Goal: Information Seeking & Learning: Learn about a topic

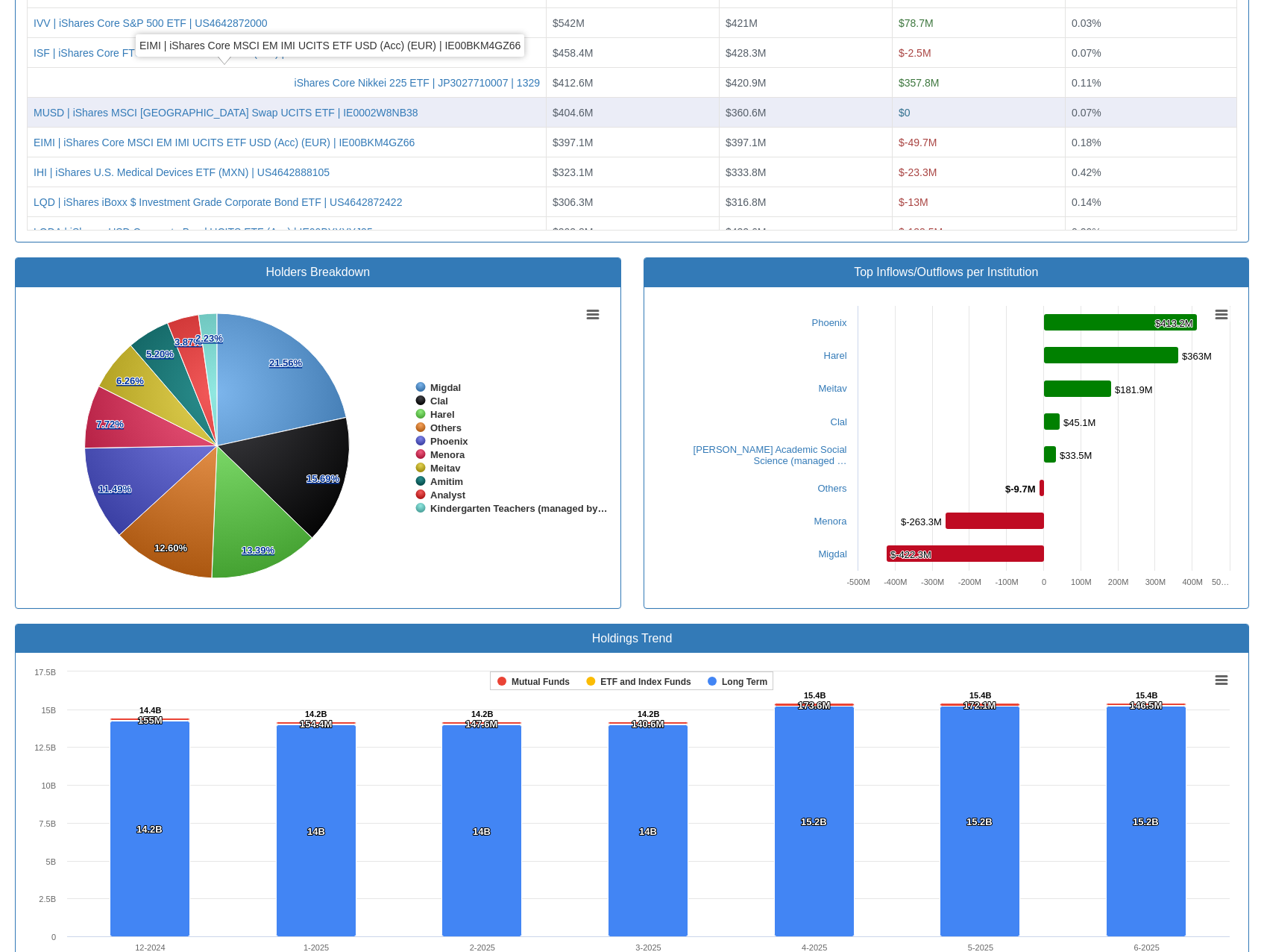
scroll to position [30, 1207]
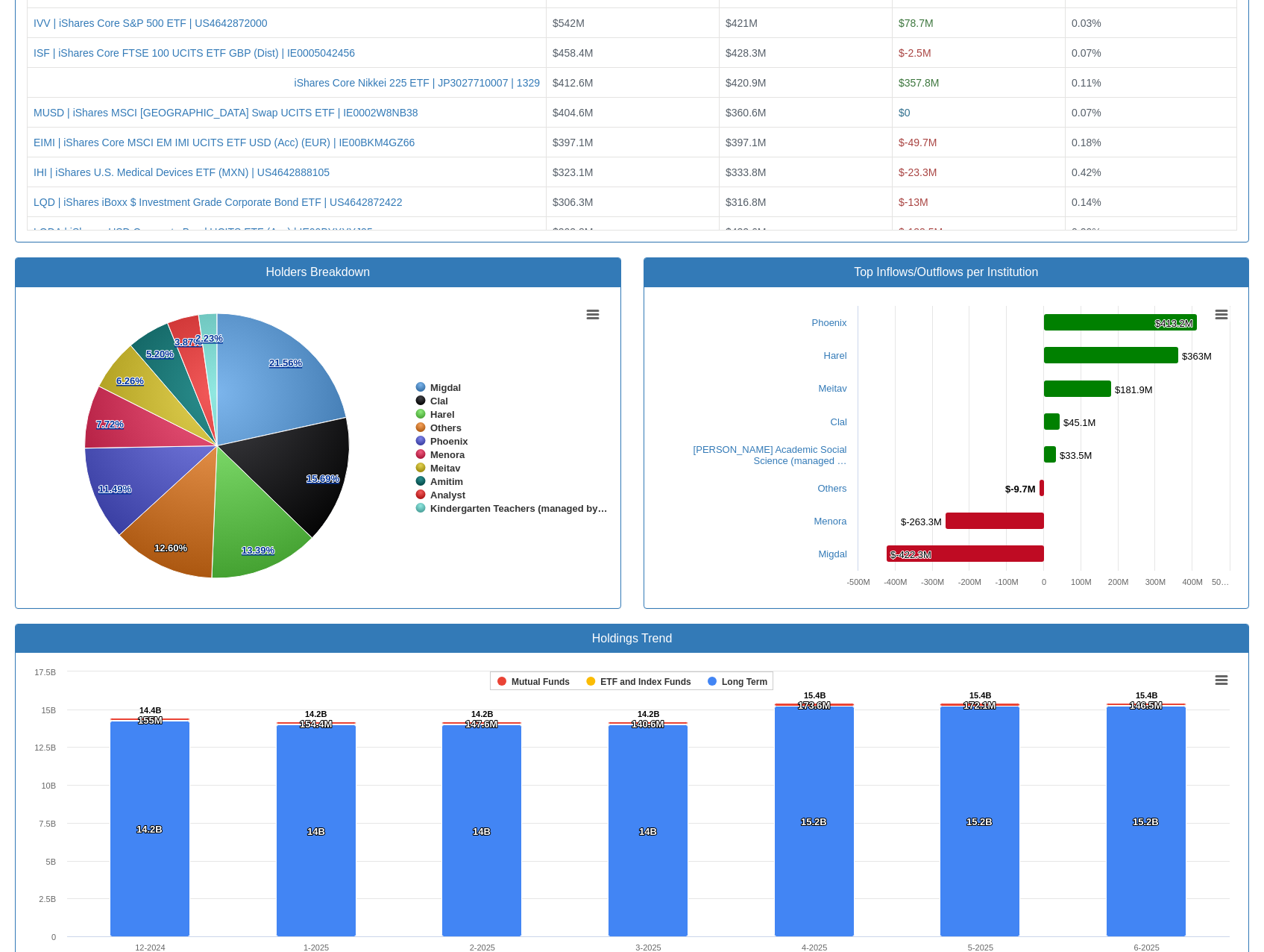
click at [9, 82] on div "Foreign ETFs Holdings of All Investor Types As reported for * Latest Report (pa…" at bounding box center [632, 490] width 1256 height 2641
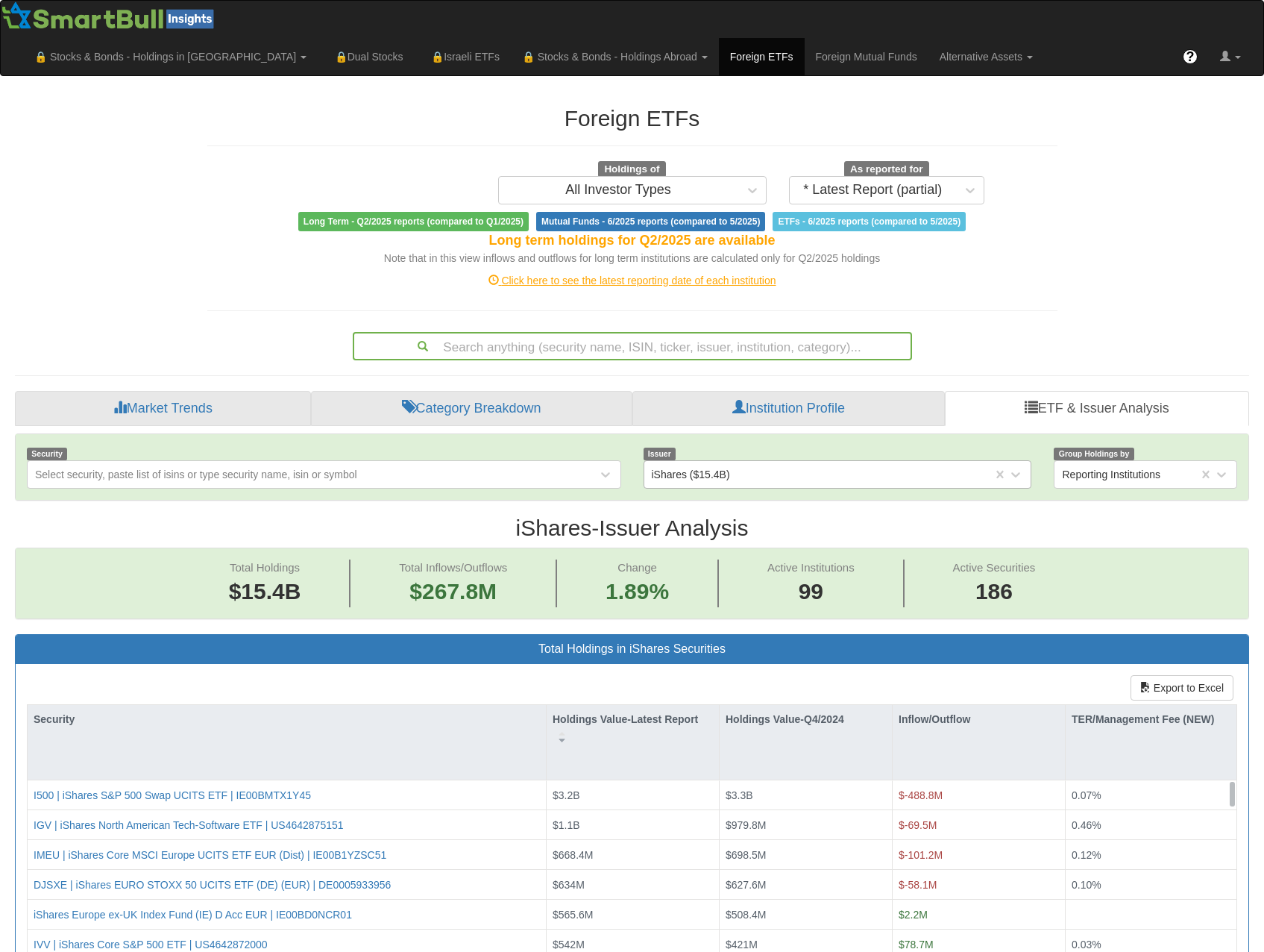
click at [717, 467] on div "iShares ($15.4B)" at bounding box center [691, 474] width 78 height 15
click at [722, 467] on div "iShares ($15.4B)" at bounding box center [691, 474] width 78 height 15
click at [720, 467] on div "iShares ($15.4B)" at bounding box center [691, 474] width 78 height 15
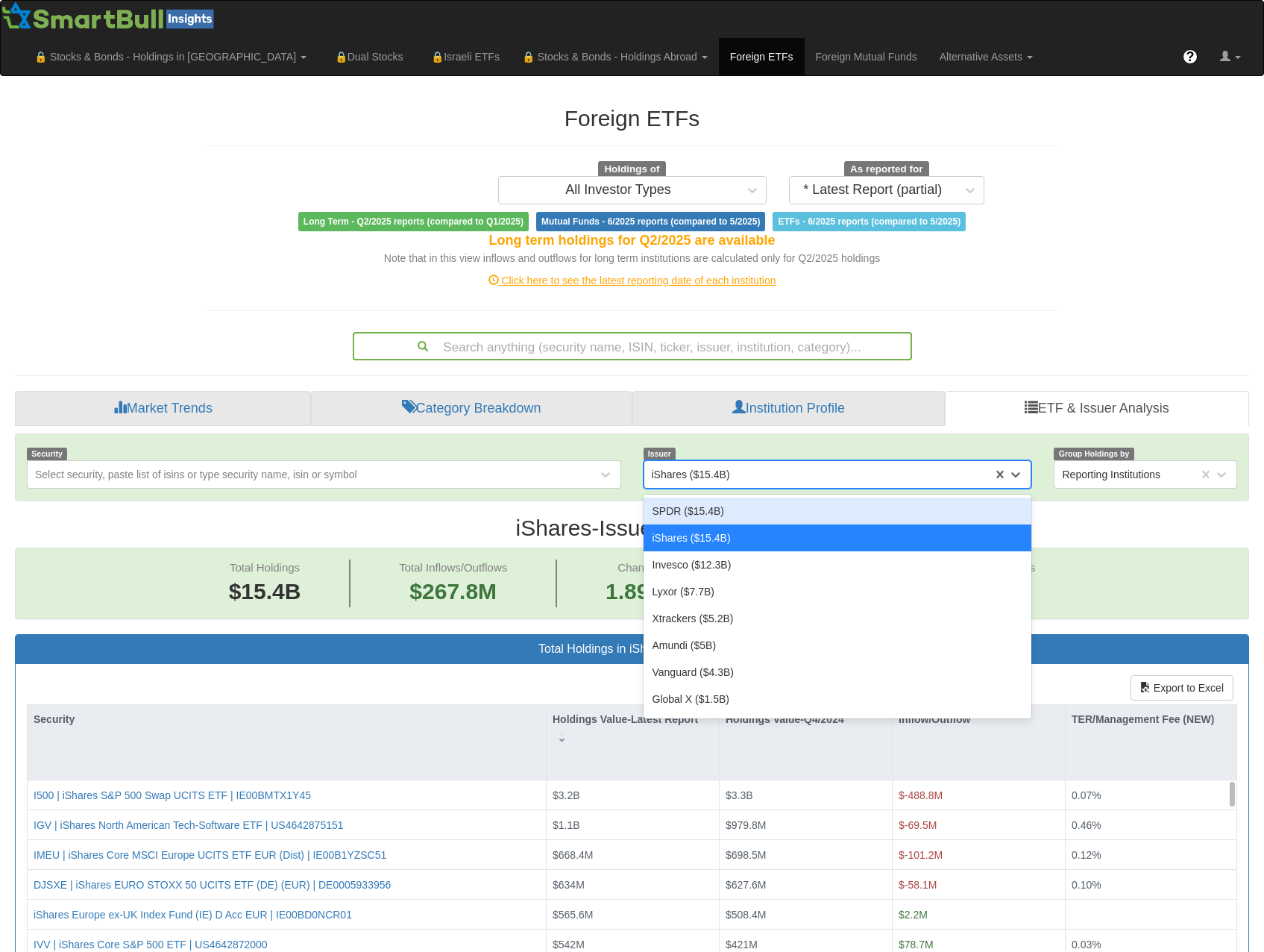
click at [710, 445] on div "Issuer option SPDR ($15.4B) focused, 1 of 62. 62 results available. Use Up and …" at bounding box center [838, 467] width 411 height 43
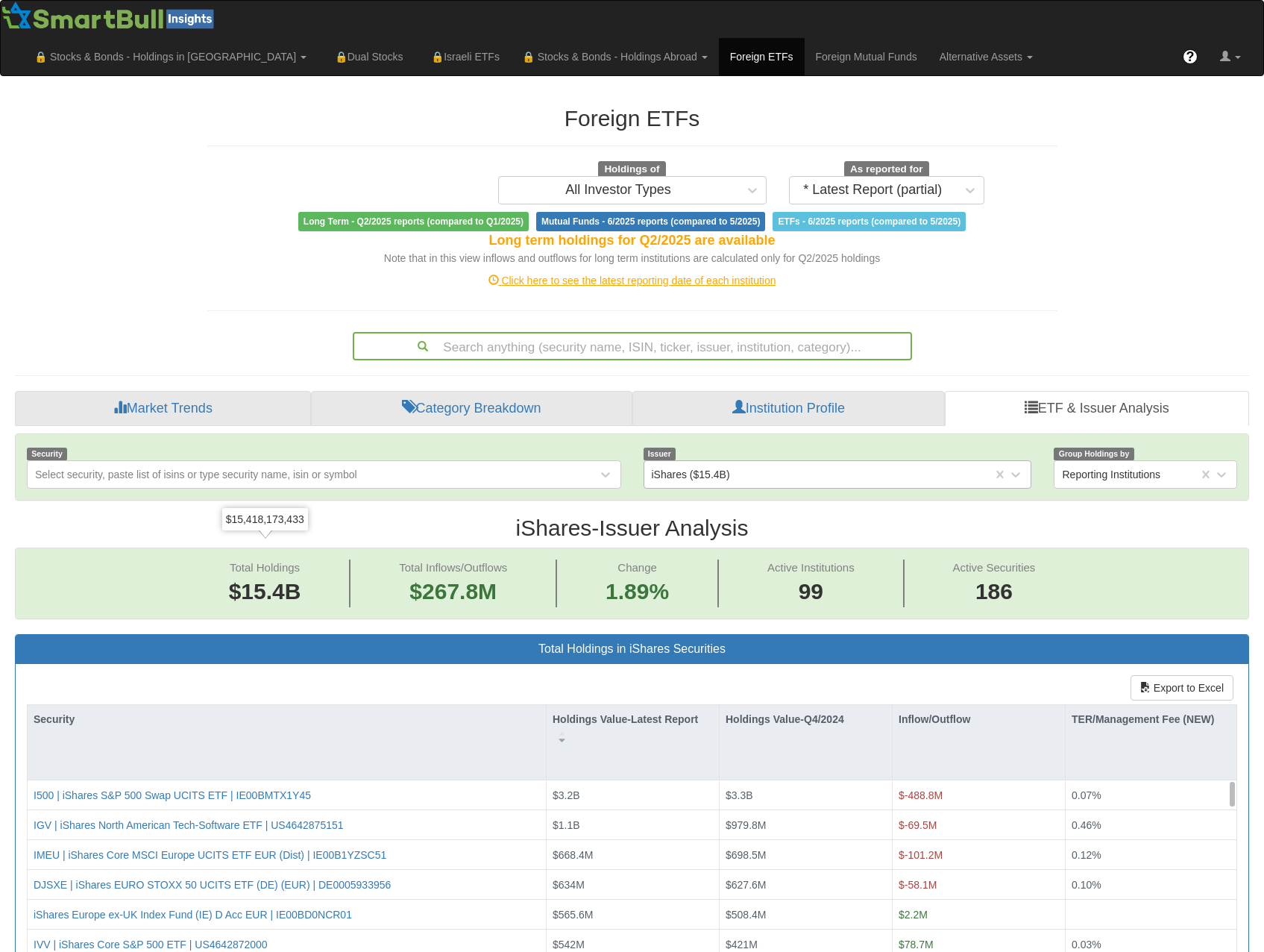
click at [743, 462] on div "iShares ($15.4B)" at bounding box center [819, 474] width 349 height 24
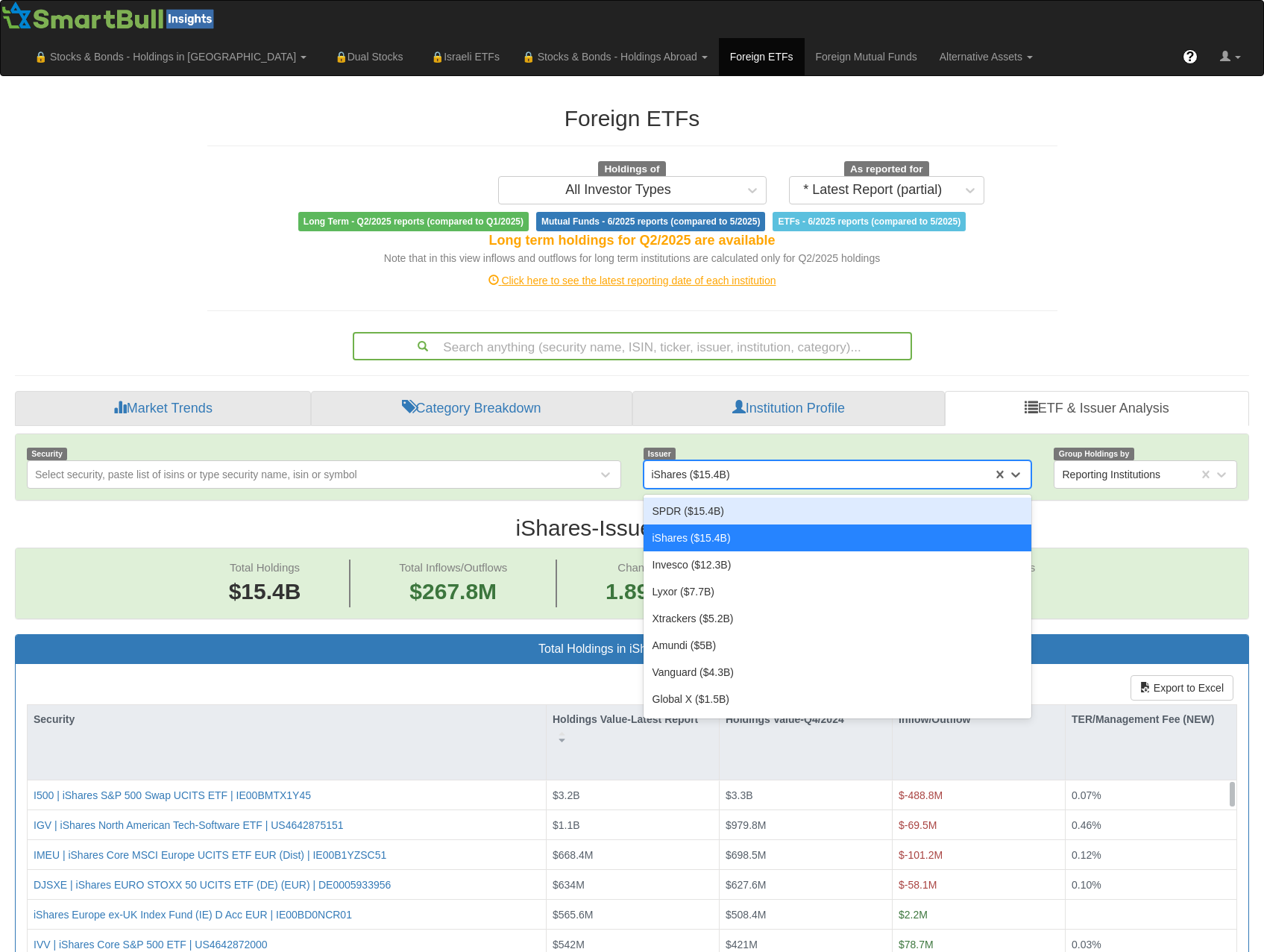
click at [720, 497] on div "SPDR ($15.4B)" at bounding box center [838, 510] width 389 height 27
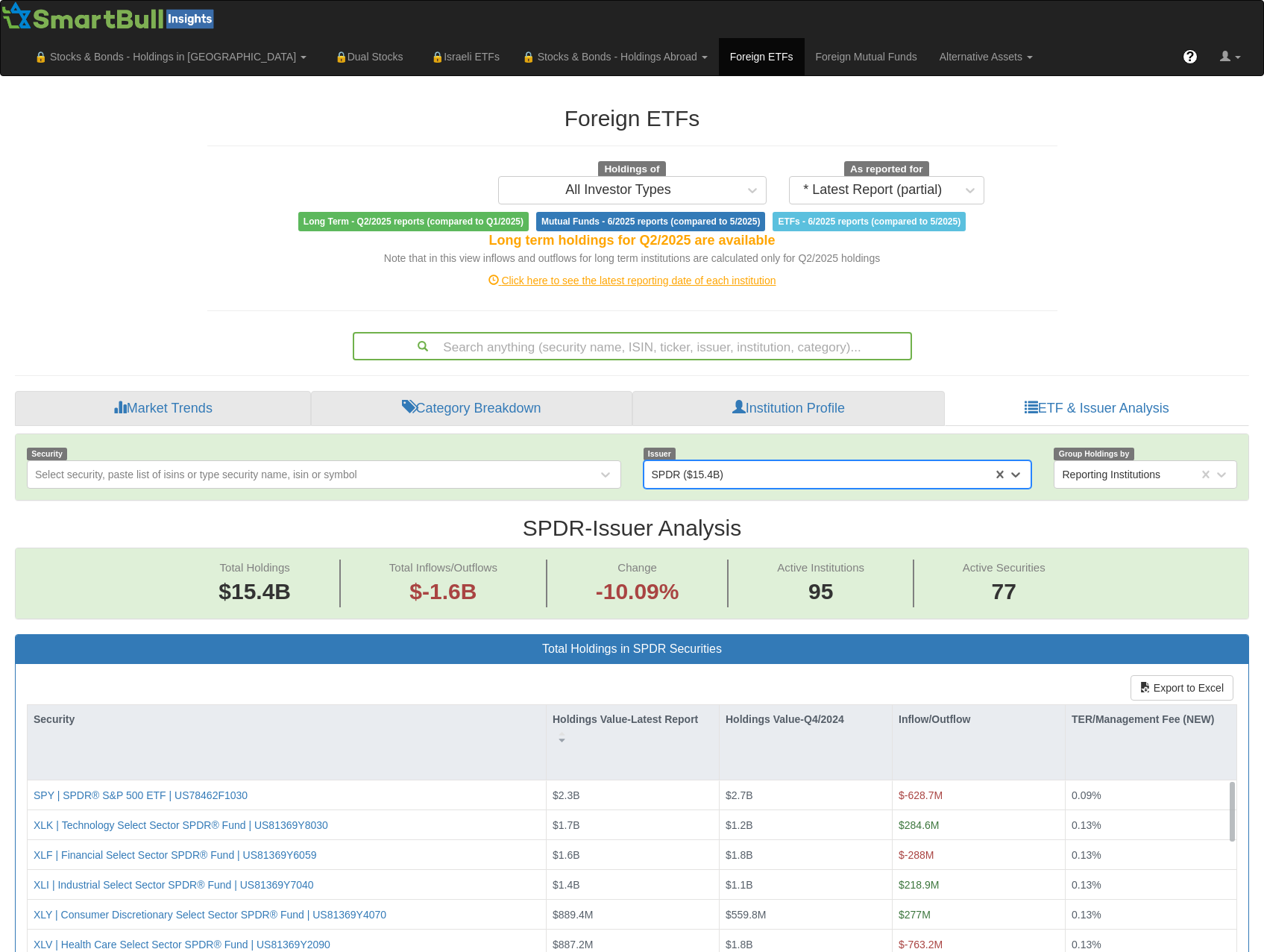
click at [311, 515] on h2 "SPDR - Issuer Analysis" at bounding box center [632, 528] width 1235 height 25
click at [302, 515] on h2 "SPDR - Issuer Analysis" at bounding box center [632, 528] width 1235 height 25
